Goal: Find specific page/section

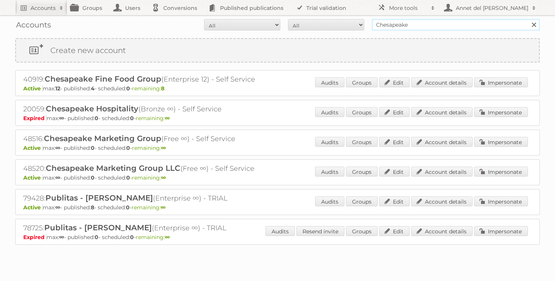
click at [387, 27] on input "Chesapeake" at bounding box center [456, 24] width 168 height 11
paste input "Gamma"
type input "Gamma"
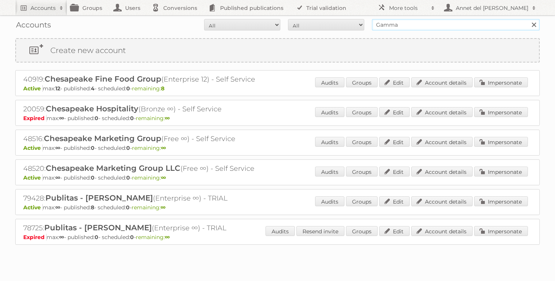
click at [528, 19] on input "Search" at bounding box center [533, 24] width 11 height 11
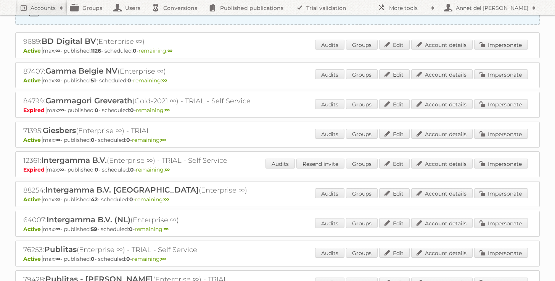
scroll to position [39, 0]
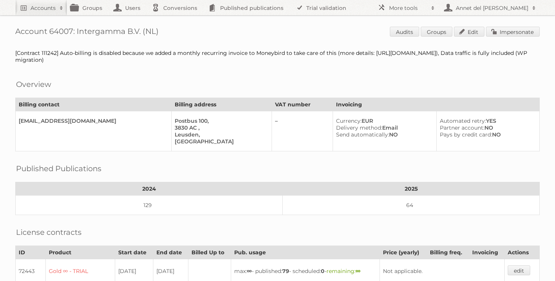
drag, startPoint x: 164, startPoint y: 31, endPoint x: 77, endPoint y: 33, distance: 86.7
click at [77, 33] on h1 "Account 64007: Intergamma B.V. (NL) Audits Groups Edit Impersonate" at bounding box center [277, 32] width 525 height 11
copy h1 "Intergamma B.V. (NL)"
click at [81, 39] on div "Account 64007: Intergamma B.V. (NL) Audits Groups Edit Impersonate [Contract 11…" at bounding box center [277, 267] width 555 height 534
drag, startPoint x: 78, startPoint y: 32, endPoint x: 126, endPoint y: 33, distance: 48.5
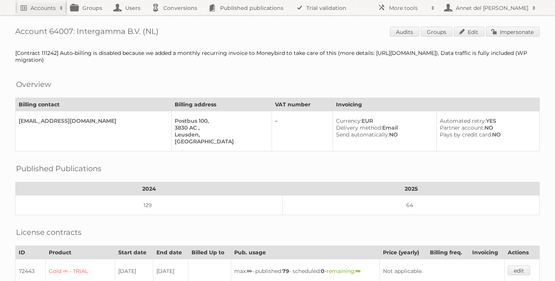
click at [126, 33] on h1 "Account 64007: Intergamma B.V. (NL) Audits Groups Edit Impersonate" at bounding box center [277, 32] width 525 height 11
drag, startPoint x: 140, startPoint y: 32, endPoint x: 77, endPoint y: 31, distance: 62.6
click at [77, 31] on h1 "Account 64007: Intergamma B.V. (NL) Audits Groups Edit Impersonate" at bounding box center [277, 32] width 525 height 11
copy h1 "Intergamma B.V"
